Goal: Navigation & Orientation: Understand site structure

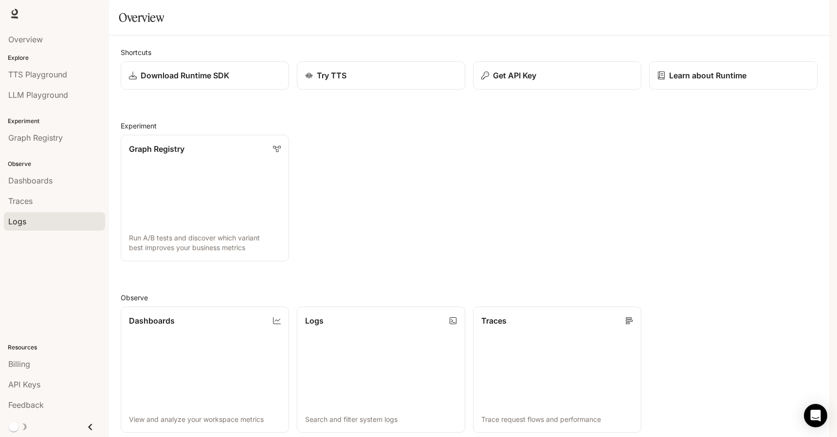
click at [47, 221] on div "Logs" at bounding box center [54, 222] width 92 height 12
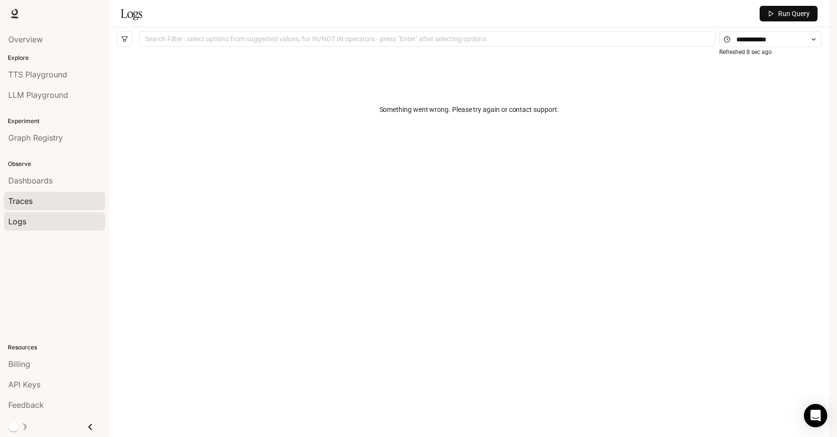
click at [70, 208] on link "Traces" at bounding box center [54, 201] width 101 height 18
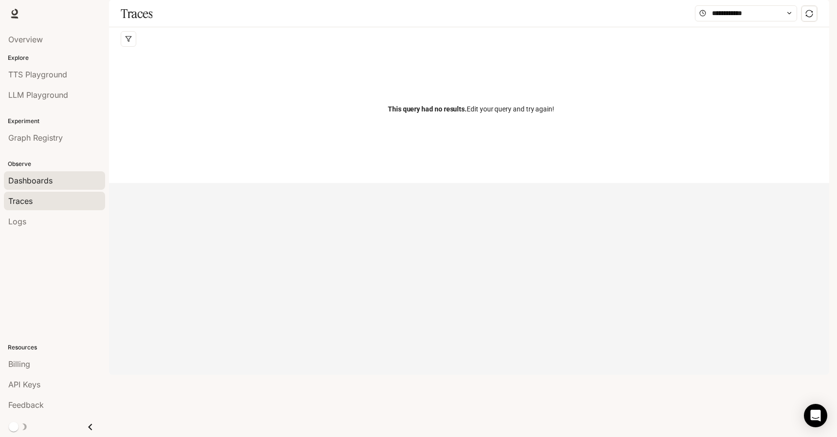
click at [62, 185] on div "Dashboards" at bounding box center [54, 181] width 92 height 12
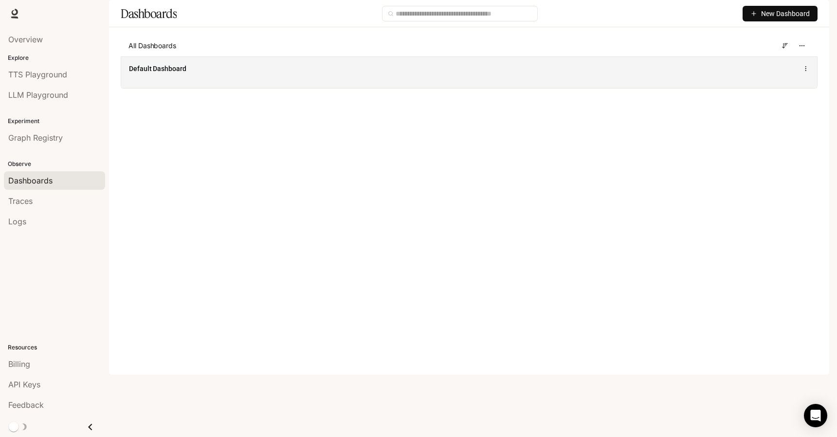
click at [231, 87] on div "Default Dashboard" at bounding box center [469, 72] width 696 height 32
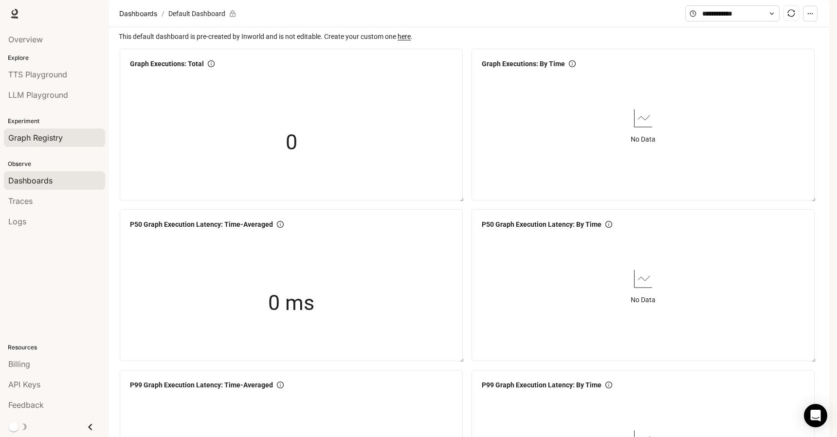
click at [42, 132] on span "Graph Registry" at bounding box center [35, 138] width 54 height 12
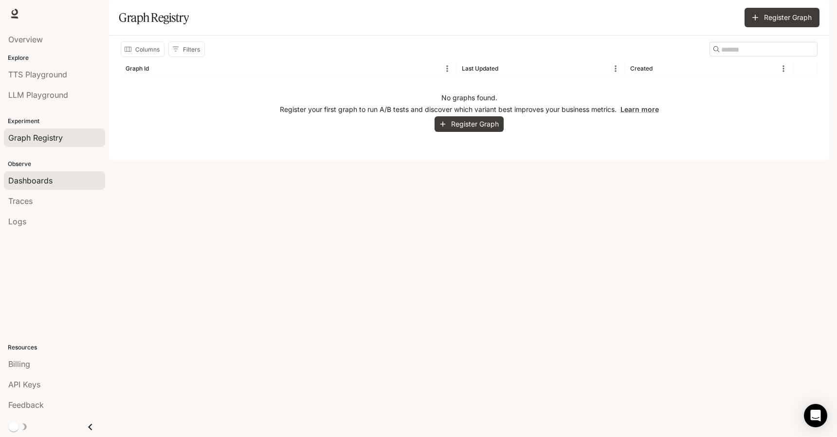
click at [43, 174] on link "Dashboards" at bounding box center [54, 180] width 101 height 18
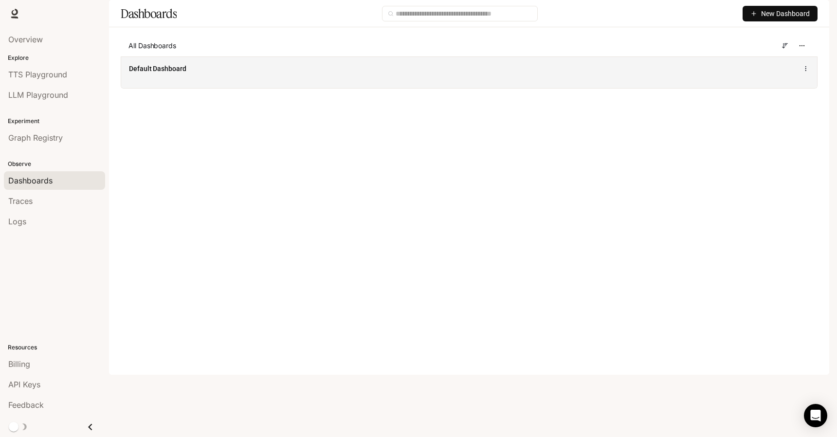
click at [184, 88] on div "Default Dashboard" at bounding box center [469, 72] width 696 height 32
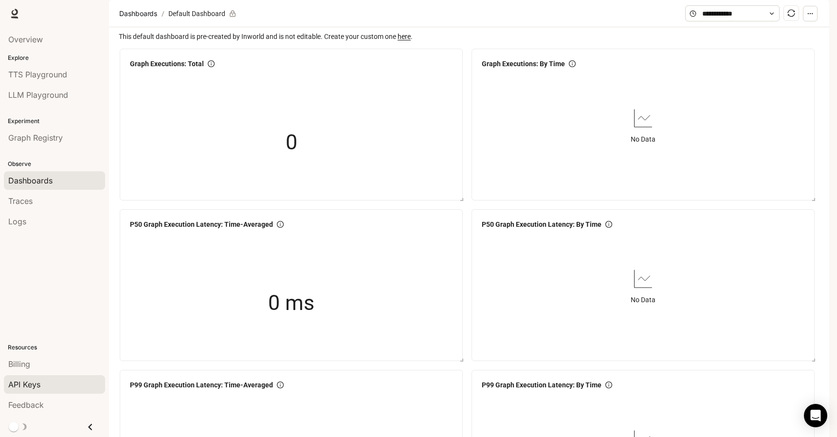
click at [31, 383] on span "API Keys" at bounding box center [24, 385] width 32 height 12
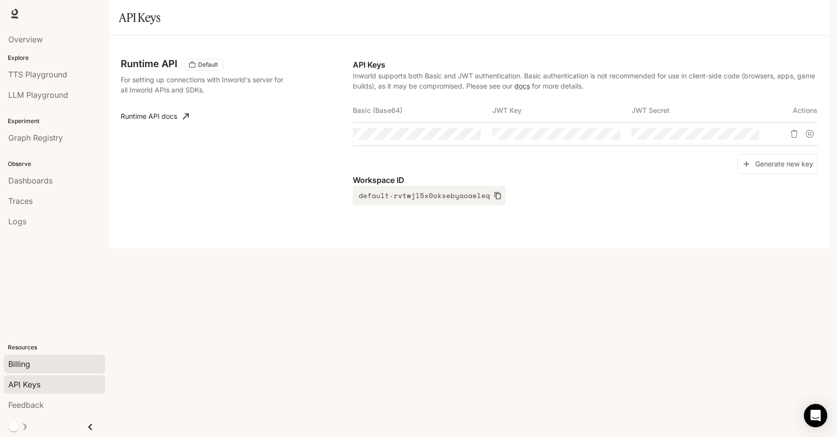
click at [31, 369] on link "Billing" at bounding box center [54, 364] width 101 height 18
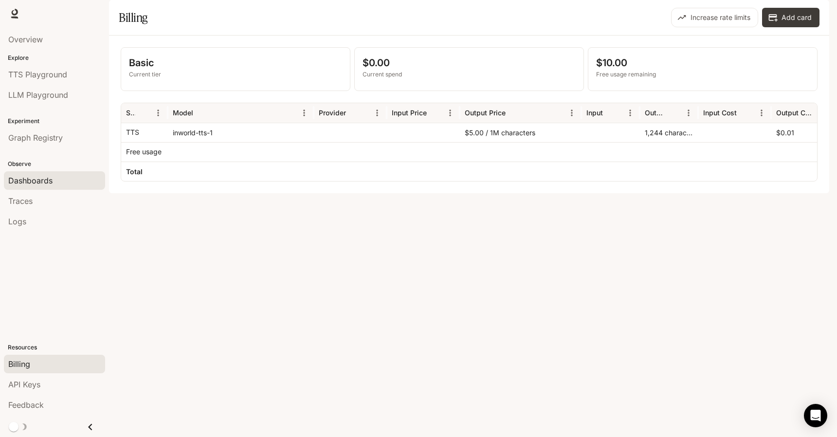
click at [39, 177] on span "Dashboards" at bounding box center [30, 181] width 44 height 12
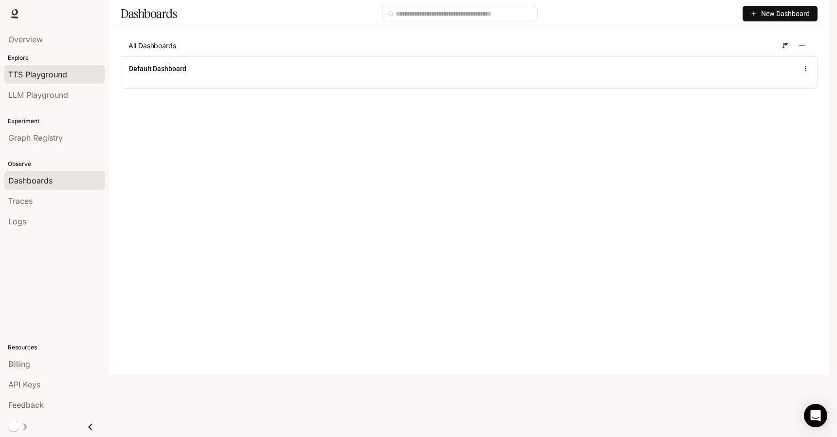
click at [29, 73] on span "TTS Playground" at bounding box center [37, 75] width 59 height 12
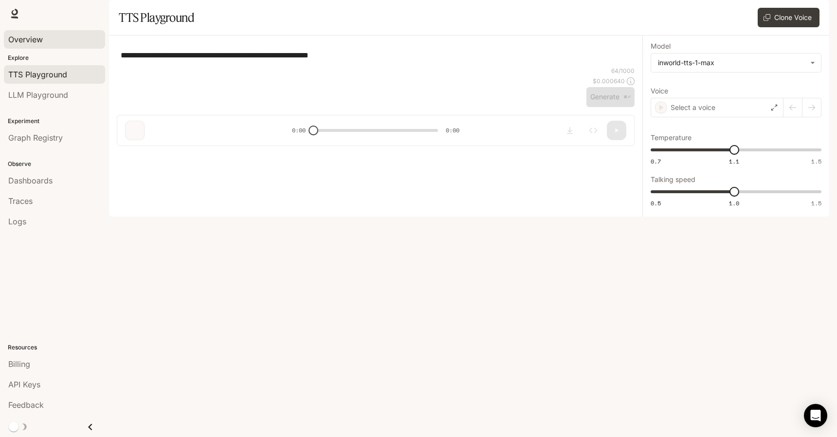
click at [30, 35] on span "Overview" at bounding box center [25, 40] width 35 height 12
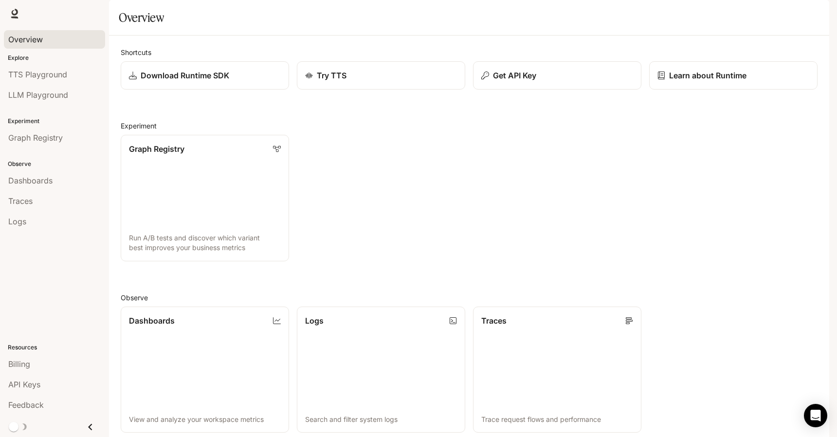
scroll to position [213, 0]
